Goal: Task Accomplishment & Management: Manage account settings

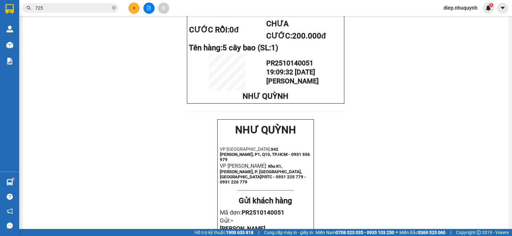
scroll to position [128, 0]
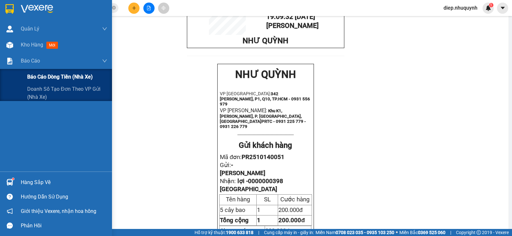
click at [42, 76] on span "Báo cáo dòng tiền (nhà xe)" at bounding box center [60, 77] width 66 height 8
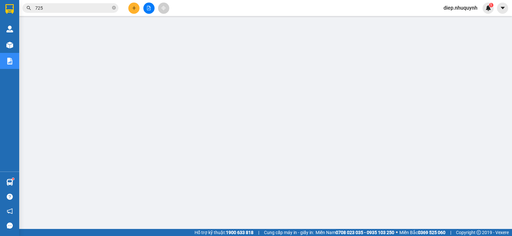
click at [461, 10] on span "diep.nhuquynh" at bounding box center [460, 8] width 44 height 8
click at [452, 19] on span "Đăng xuất" at bounding box center [462, 19] width 31 height 7
